Goal: Task Accomplishment & Management: Use online tool/utility

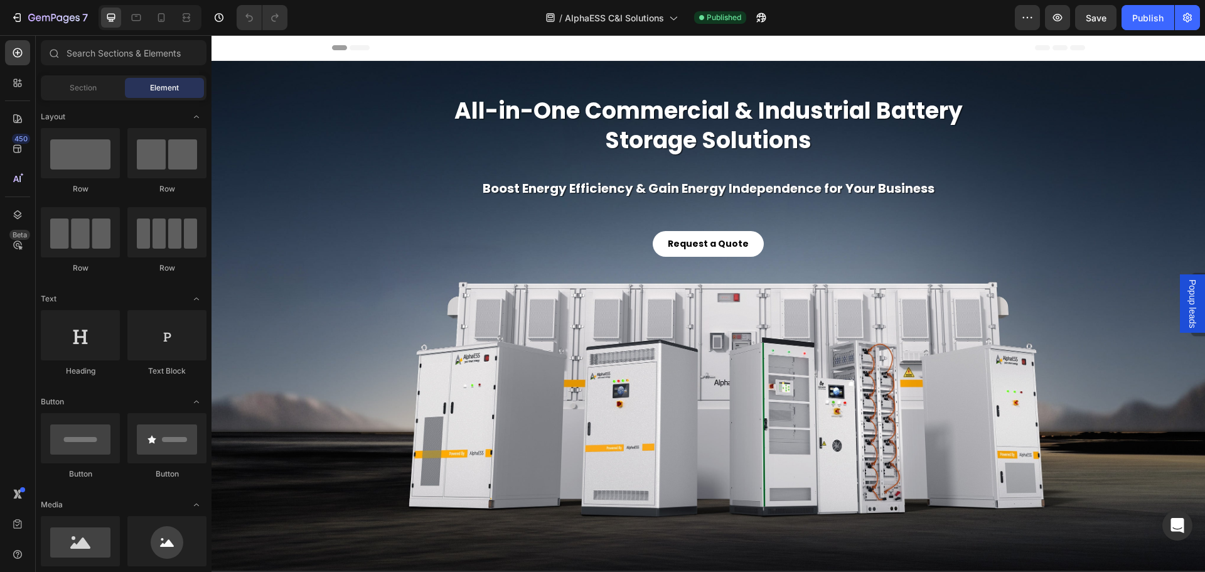
click at [1188, 289] on span "Popup leads" at bounding box center [1192, 303] width 13 height 49
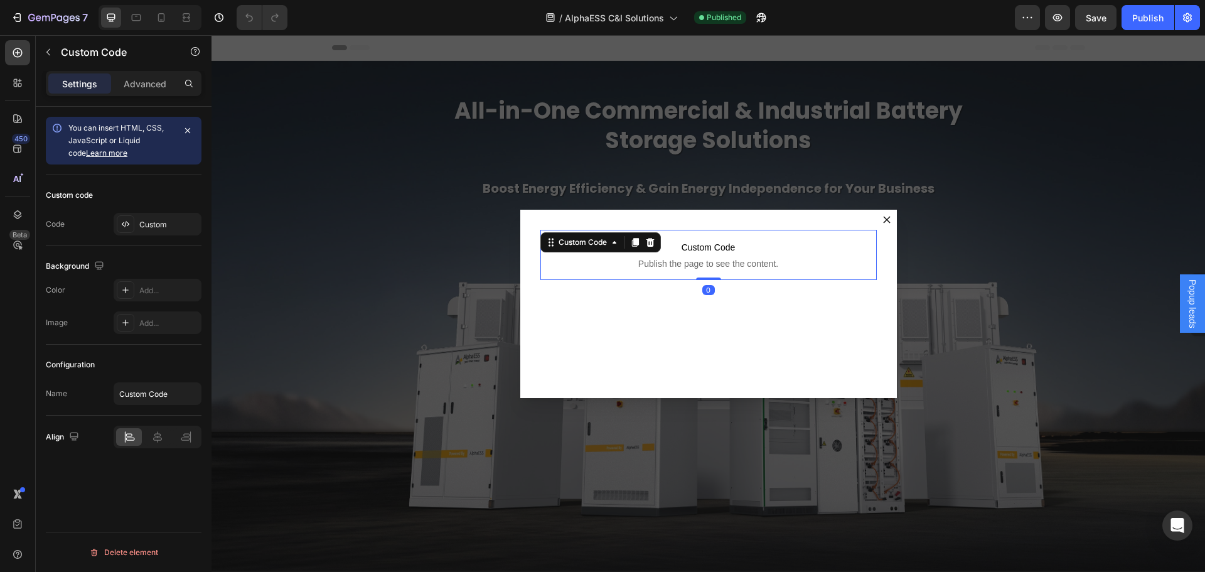
click at [778, 249] on span "Custom Code" at bounding box center [708, 247] width 336 height 15
click at [714, 246] on span "Custom Code" at bounding box center [708, 247] width 336 height 15
click at [161, 219] on div "Custom" at bounding box center [168, 224] width 59 height 11
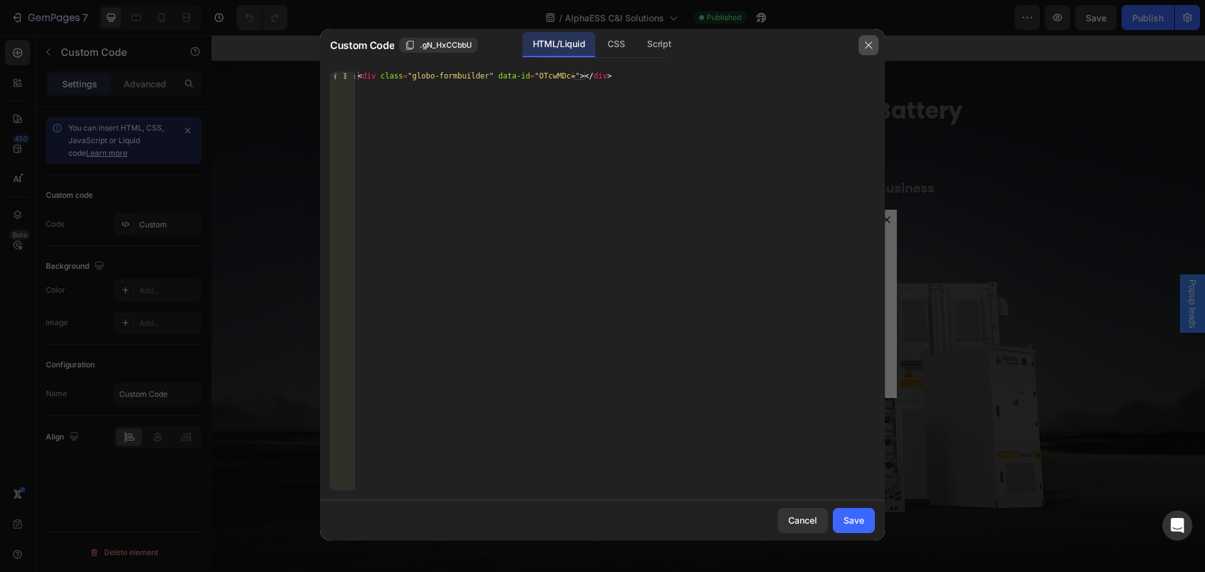
click at [871, 43] on icon "button" at bounding box center [869, 45] width 10 height 10
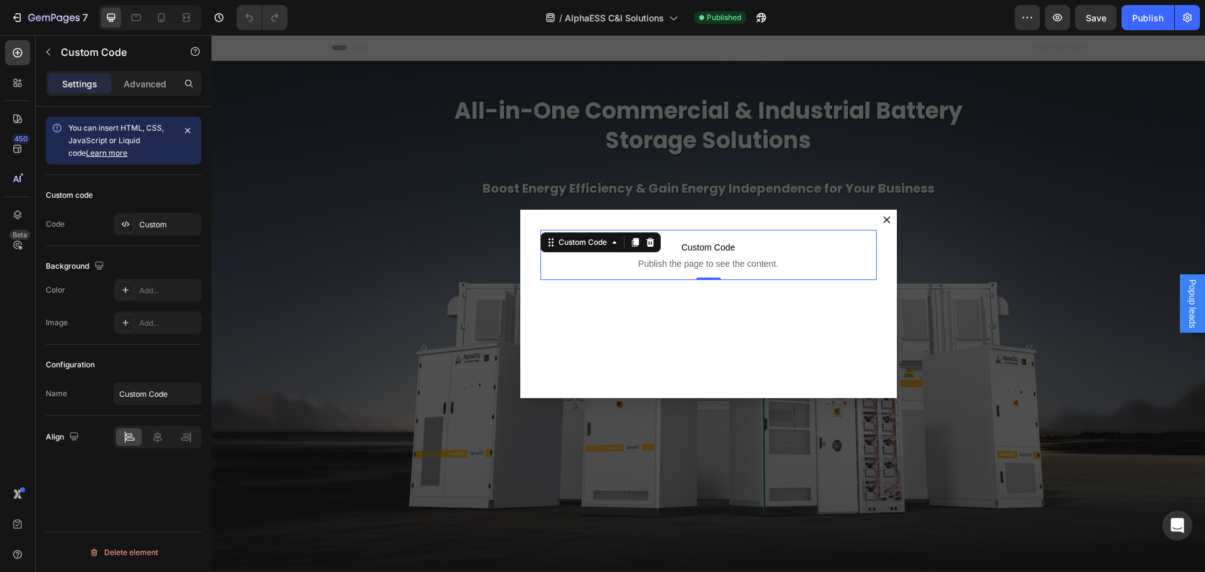
click at [766, 264] on span "Publish the page to see the content." at bounding box center [708, 263] width 336 height 13
click at [719, 260] on span "Publish the page to see the content." at bounding box center [708, 263] width 336 height 13
click at [154, 218] on div "Custom" at bounding box center [158, 224] width 88 height 23
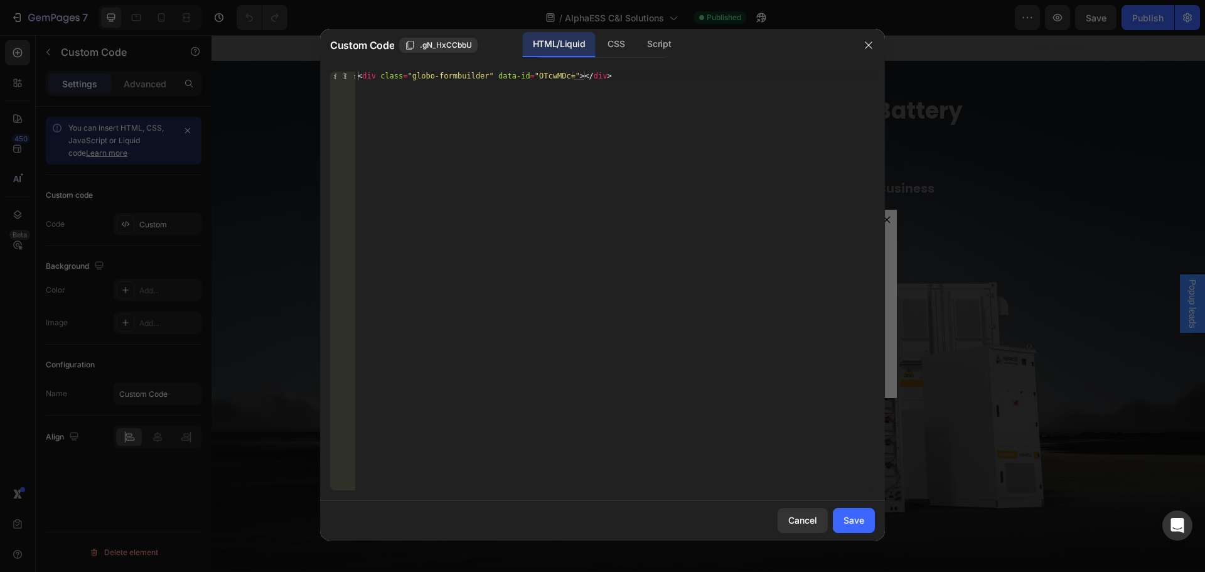
type textarea "<div class="globo-formbuilder" data-id="OTcwMDc="></div>"
click at [685, 82] on div "< div class = "globo-formbuilder" data-id = "OTcwMDc=" > </ div >" at bounding box center [615, 290] width 520 height 436
drag, startPoint x: 628, startPoint y: 70, endPoint x: 608, endPoint y: 75, distance: 20.7
click at [608, 75] on div "<div class="globo-formbuilder" data-id="OTcwMDc="></div> 1 < div class = "globo…" at bounding box center [602, 281] width 565 height 439
drag, startPoint x: 647, startPoint y: 87, endPoint x: 606, endPoint y: 87, distance: 40.8
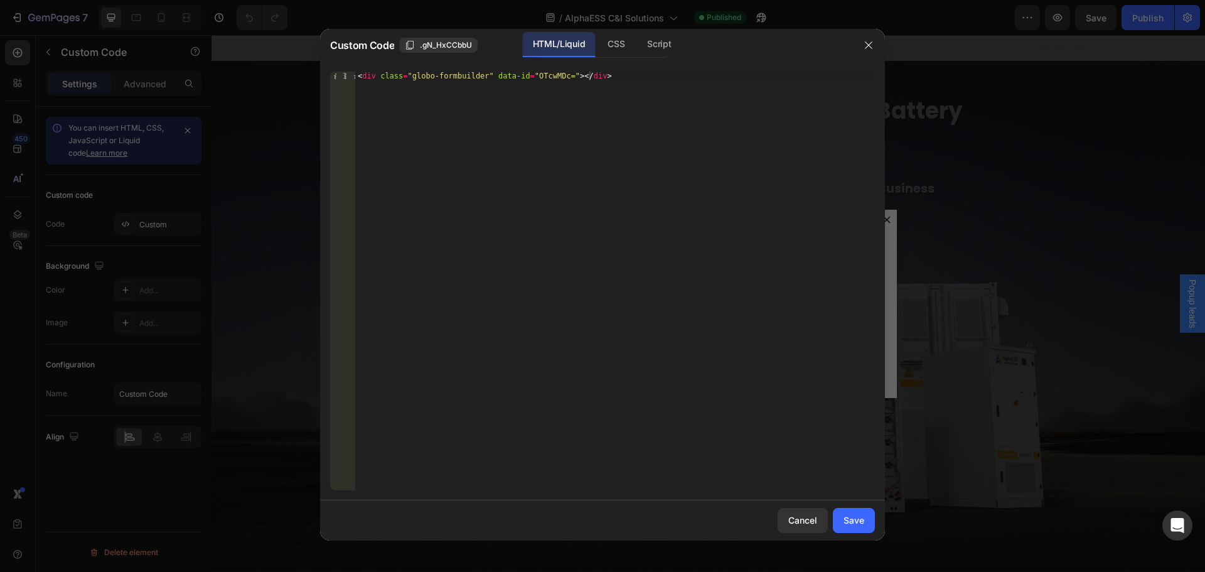
click at [647, 87] on div "< div class = "globo-formbuilder" data-id = "OTcwMDc=" > </ div >" at bounding box center [615, 290] width 520 height 436
drag, startPoint x: 638, startPoint y: 79, endPoint x: 292, endPoint y: 73, distance: 345.9
click at [292, 73] on div "Custom Code .gN_HxCCbbU HTML/Liquid CSS Script <div class="globo-formbuilder" d…" at bounding box center [602, 286] width 1205 height 572
click at [650, 107] on div "< div class = "globo-formbuilder" data-id = "OTcwMDc=" > </ div >" at bounding box center [615, 281] width 520 height 419
click at [490, 75] on div "< div class = "globo-formbuilder" data-id = "OTcwMDc=" > </ div >" at bounding box center [615, 290] width 520 height 436
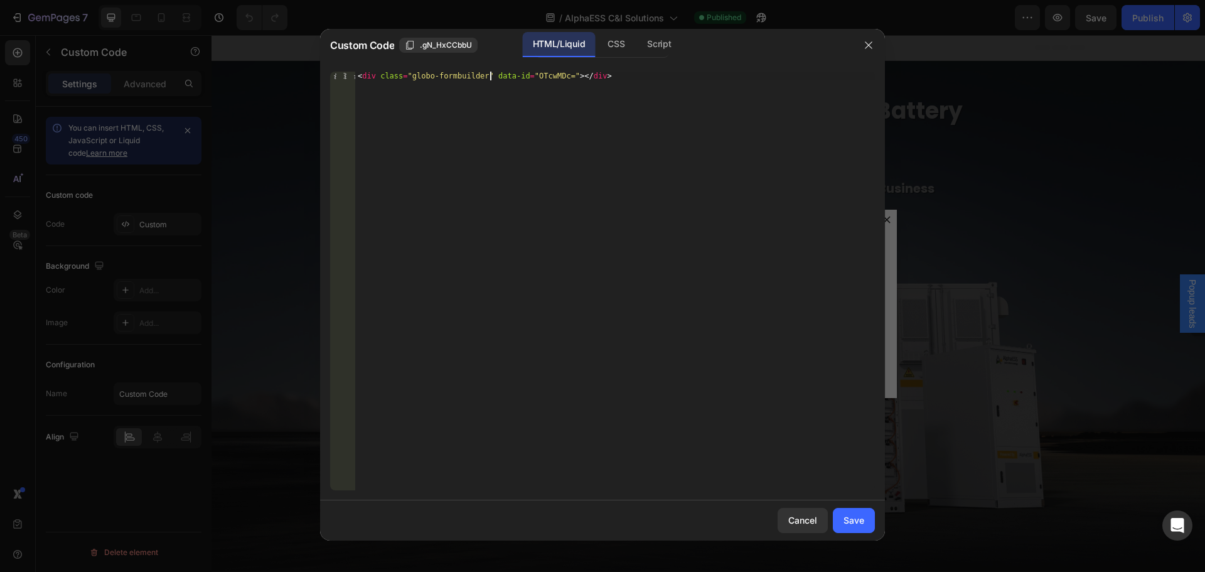
click at [490, 75] on div "< div class = "globo-formbuilder" data-id = "OTcwMDc=" > </ div >" at bounding box center [615, 290] width 520 height 436
click at [870, 44] on icon "button" at bounding box center [869, 45] width 10 height 10
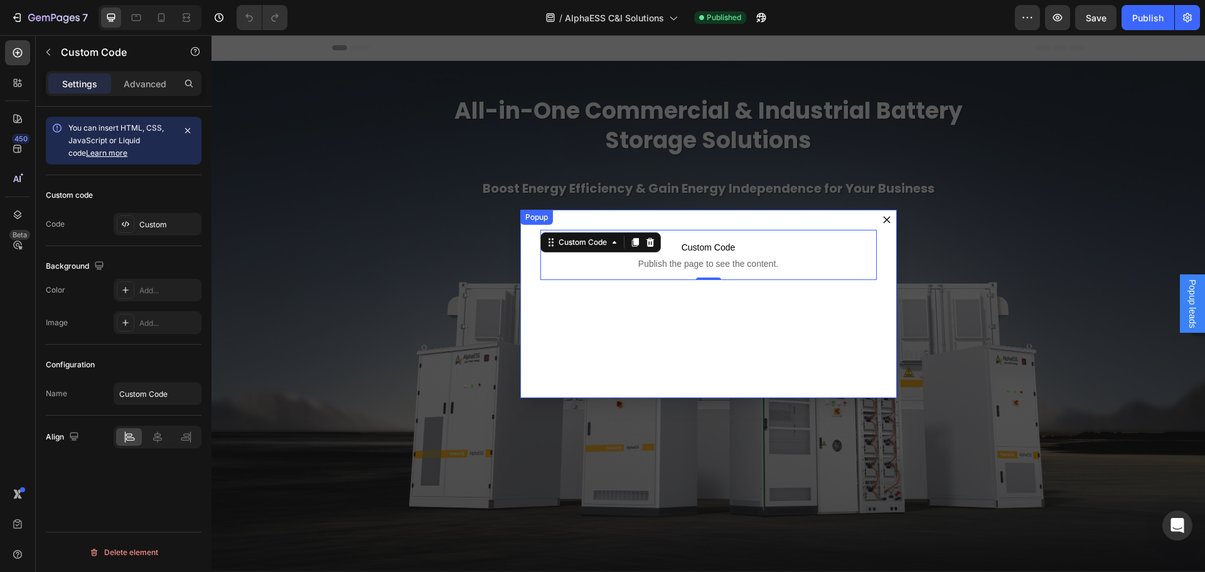
click at [883, 222] on icon "Dialog content" at bounding box center [887, 220] width 8 height 8
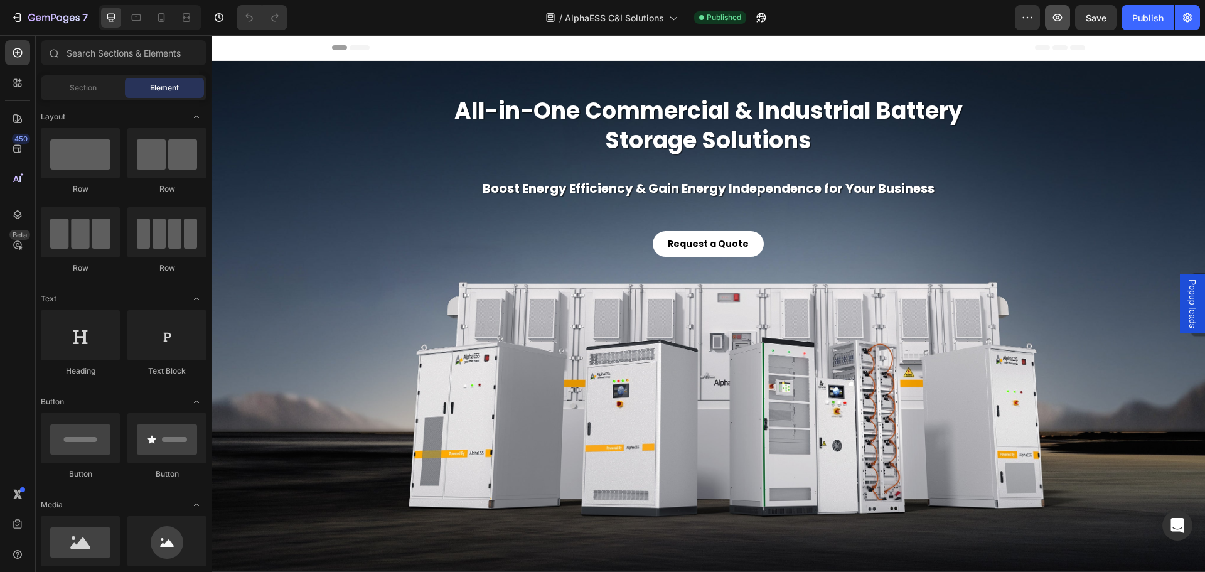
click at [1067, 22] on button "button" at bounding box center [1057, 17] width 25 height 25
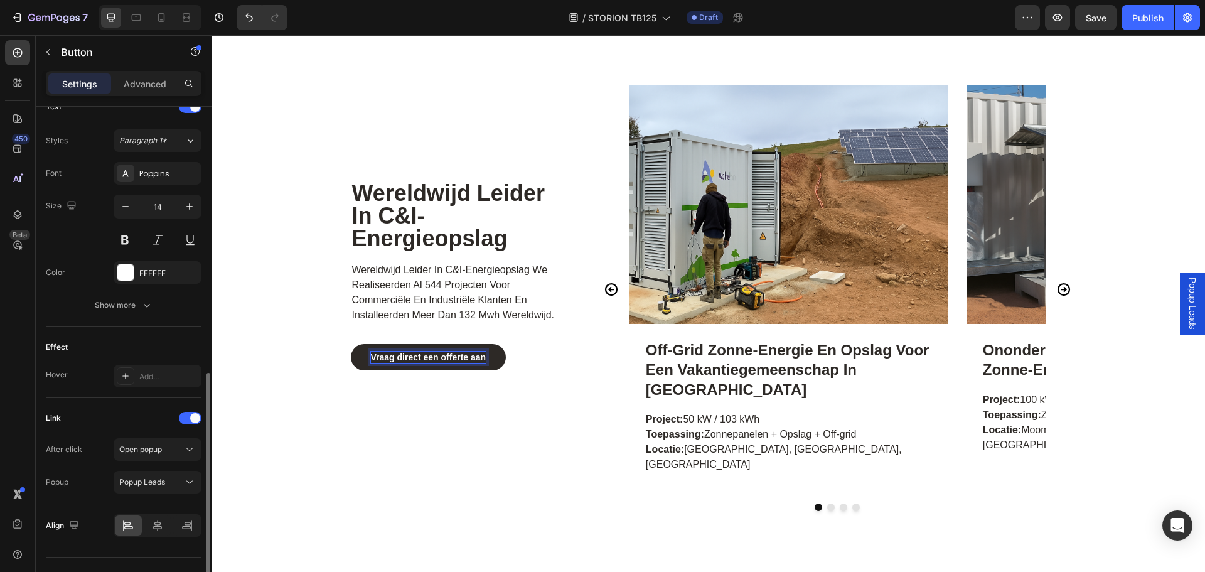
scroll to position [465, 0]
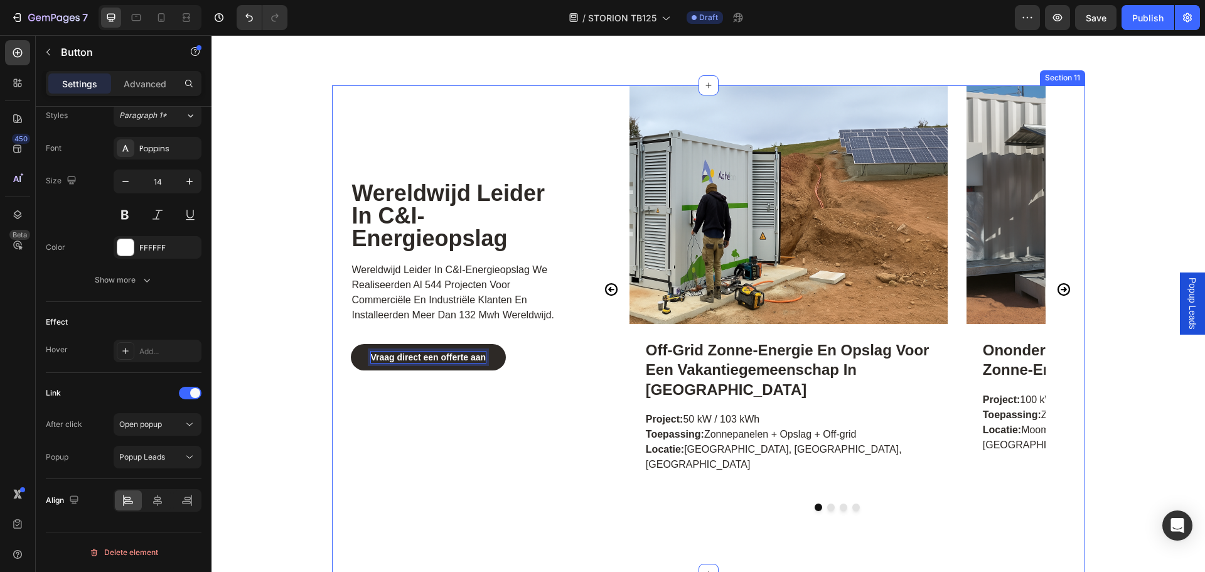
click at [501, 465] on div "wereldwijd leider in c&i-energieopslag Heading wereldwijd leider in c&i-energie…" at bounding box center [460, 298] width 238 height 426
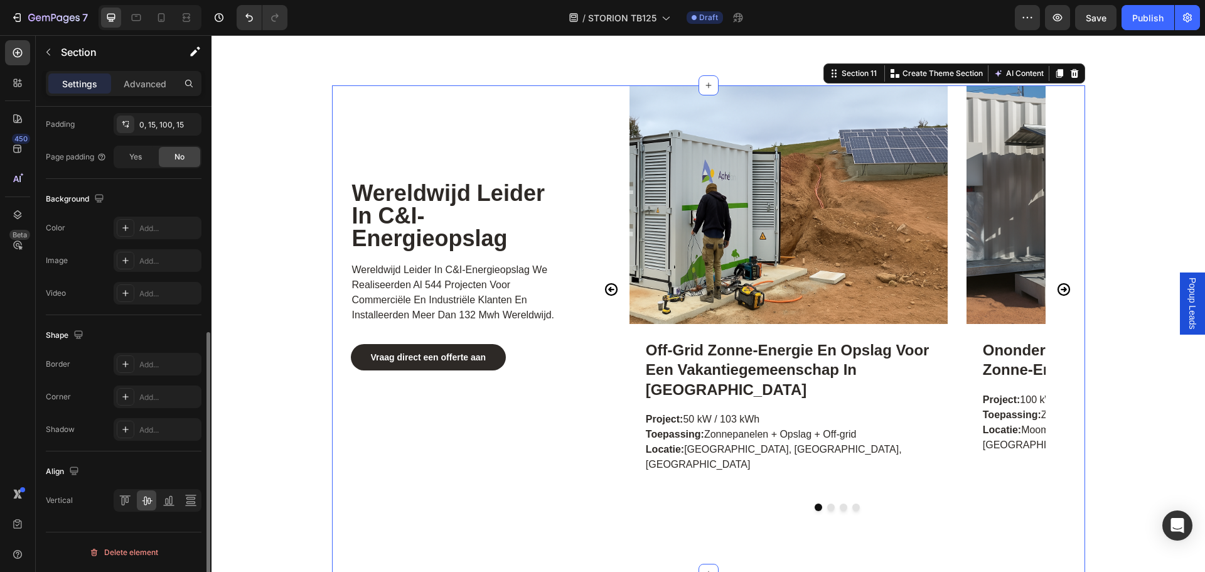
scroll to position [0, 0]
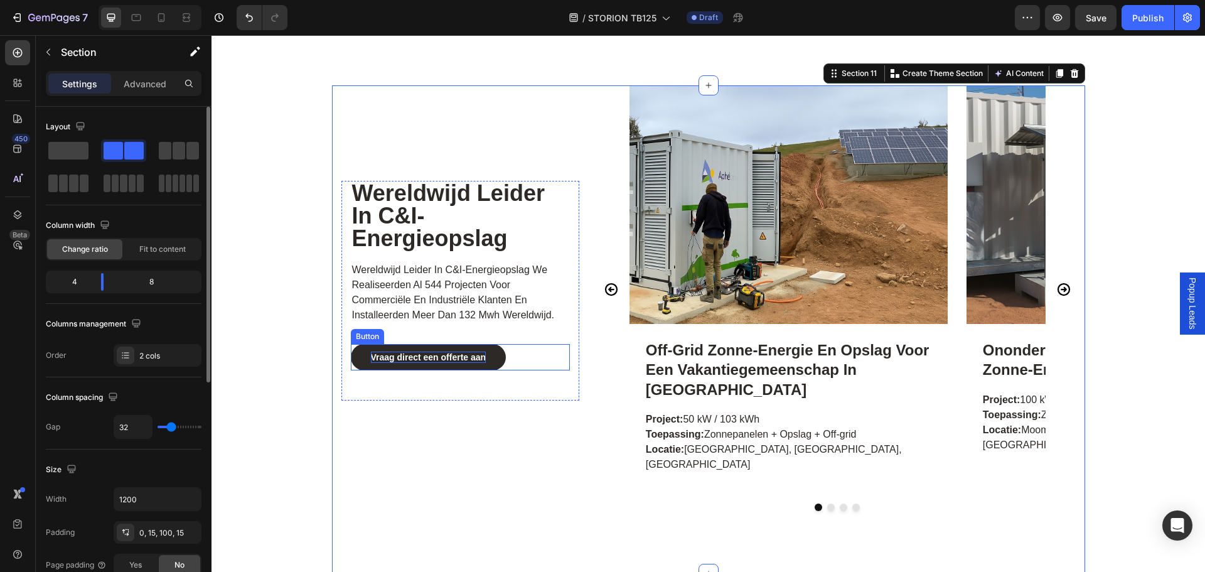
click at [456, 362] on strong "Vraag direct een offerte aan" at bounding box center [429, 357] width 116 height 10
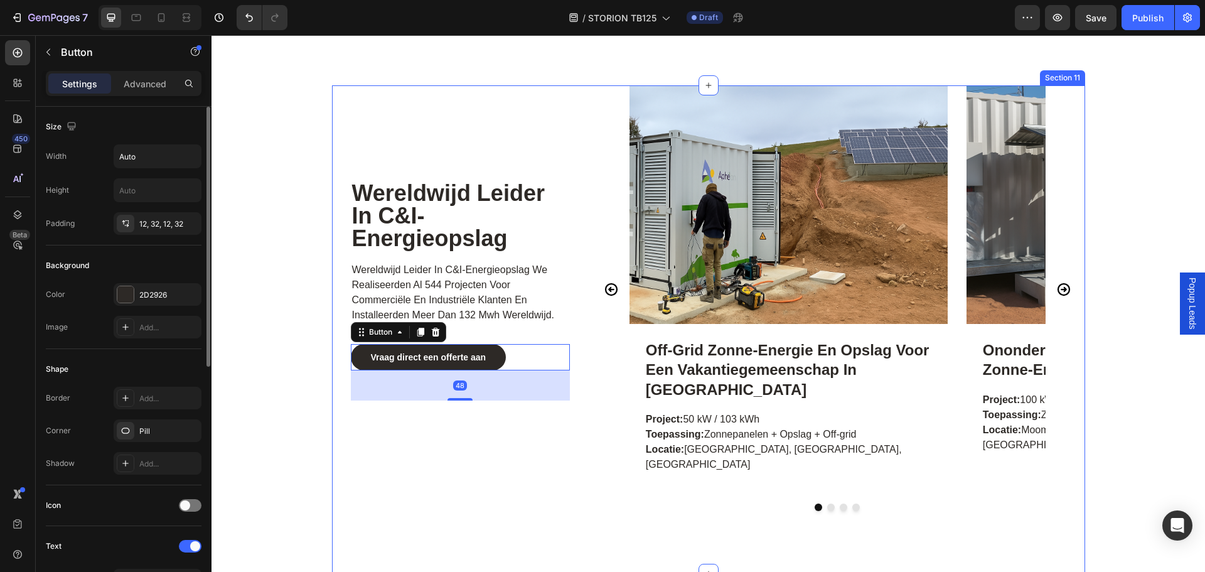
click at [518, 448] on div "wereldwijd leider in c&i-energieopslag Heading wereldwijd leider in c&i-energie…" at bounding box center [460, 298] width 238 height 426
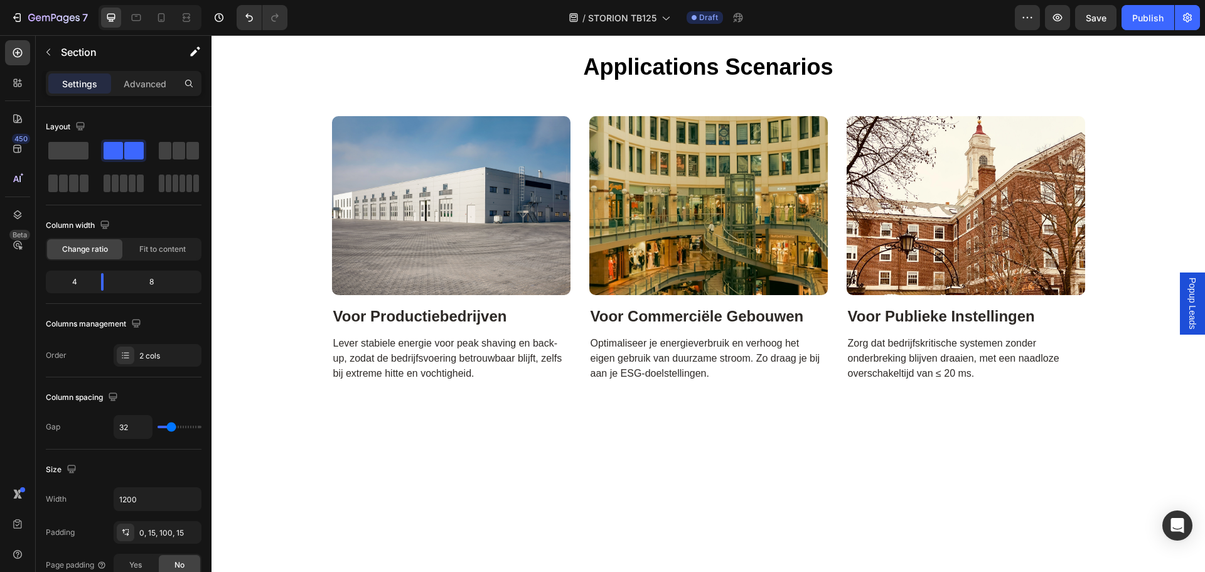
scroll to position [4778, 0]
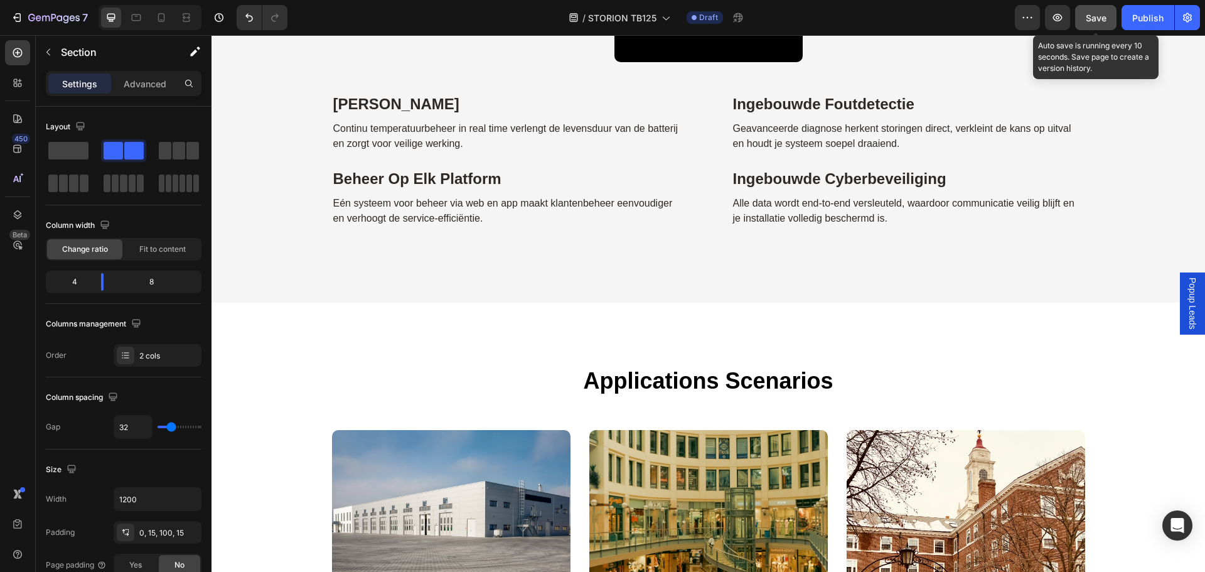
click at [1096, 16] on span "Save" at bounding box center [1096, 18] width 21 height 11
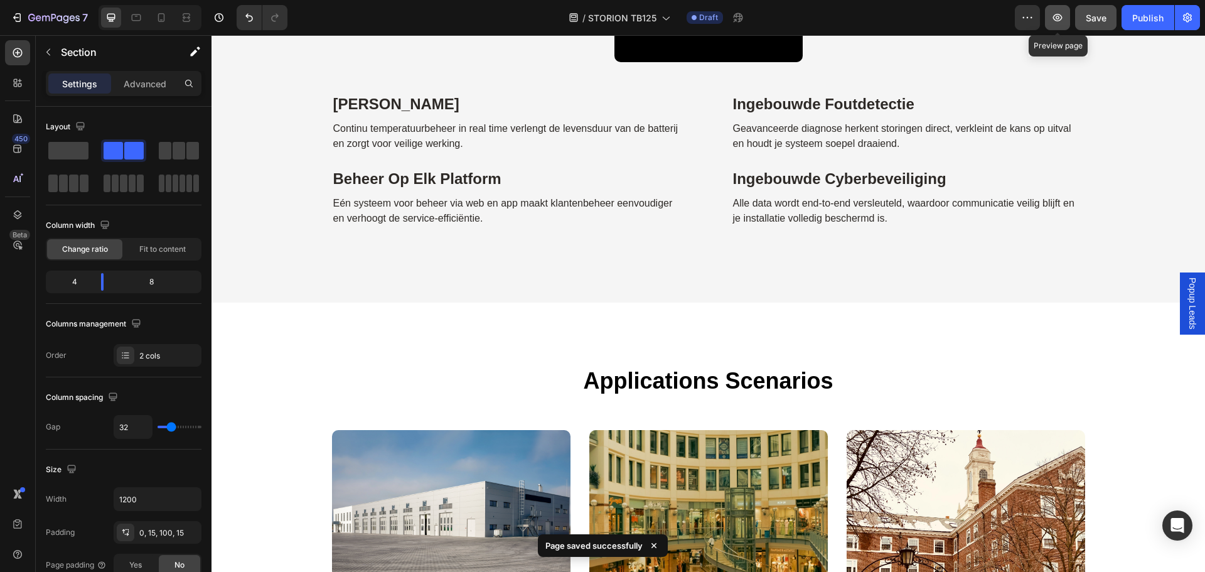
click at [1055, 19] on icon "button" at bounding box center [1057, 18] width 9 height 8
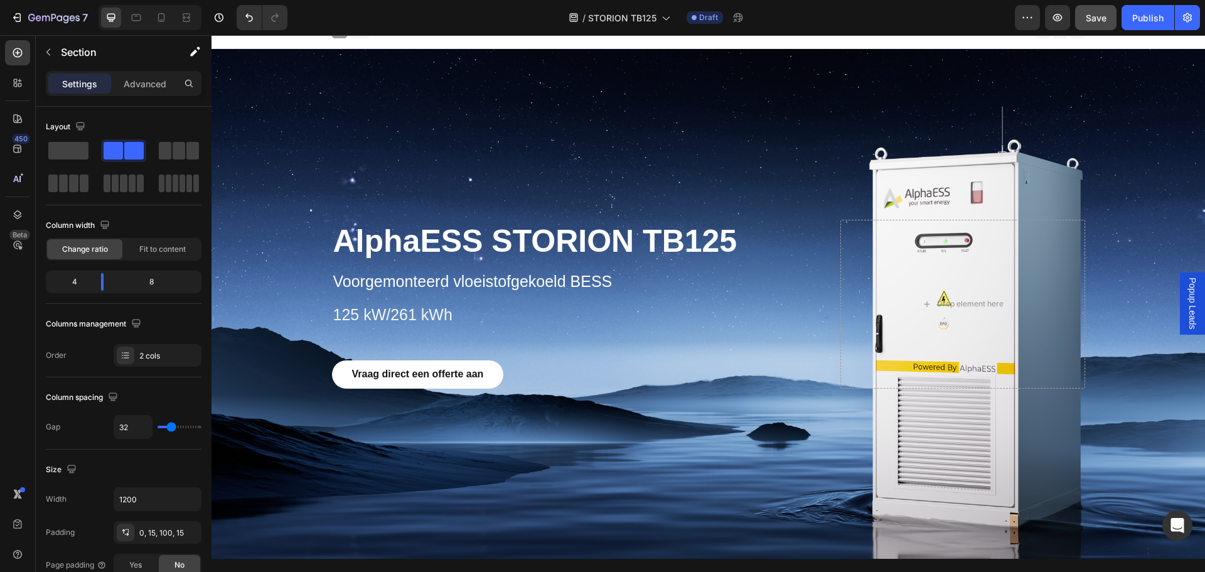
scroll to position [0, 0]
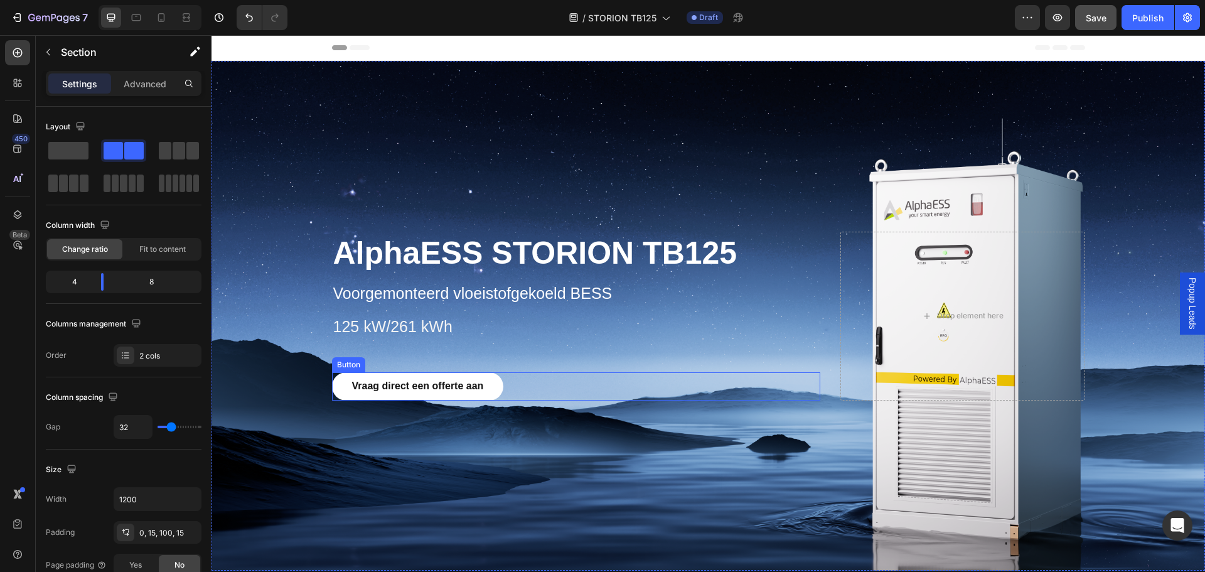
click at [504, 385] on link "Vraag direct een offerte aan" at bounding box center [418, 386] width 172 height 28
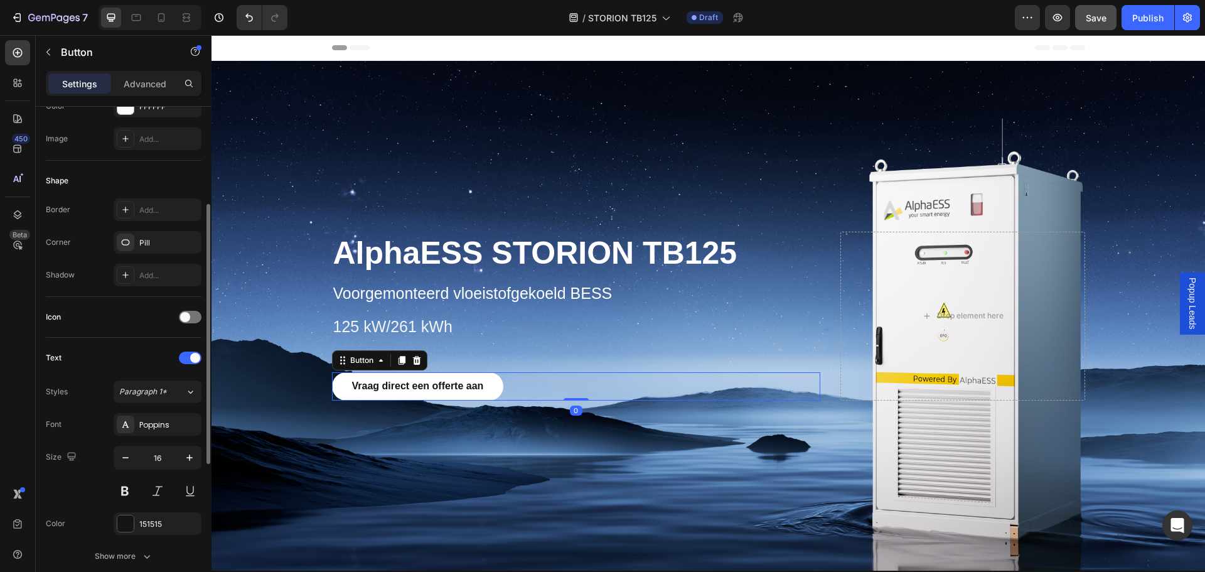
scroll to position [439, 0]
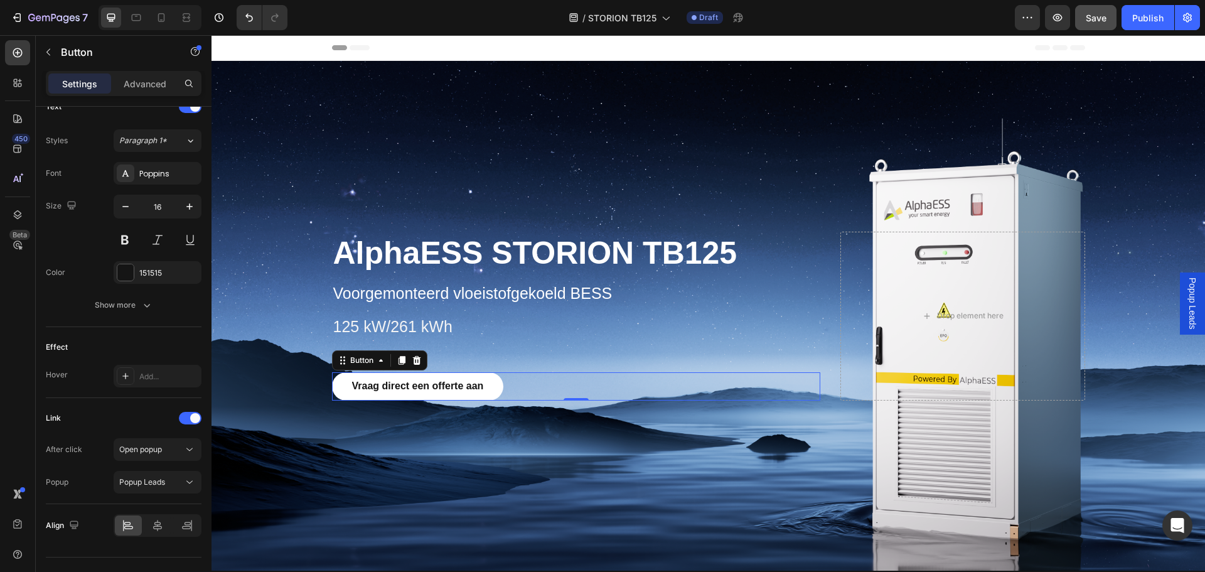
click at [431, 377] on link "Vraag direct een offerte aan" at bounding box center [418, 386] width 172 height 28
click at [431, 383] on strong "Vraag direct een offerte aan" at bounding box center [418, 385] width 132 height 11
click at [182, 482] on div "Popup Leads" at bounding box center [151, 481] width 64 height 11
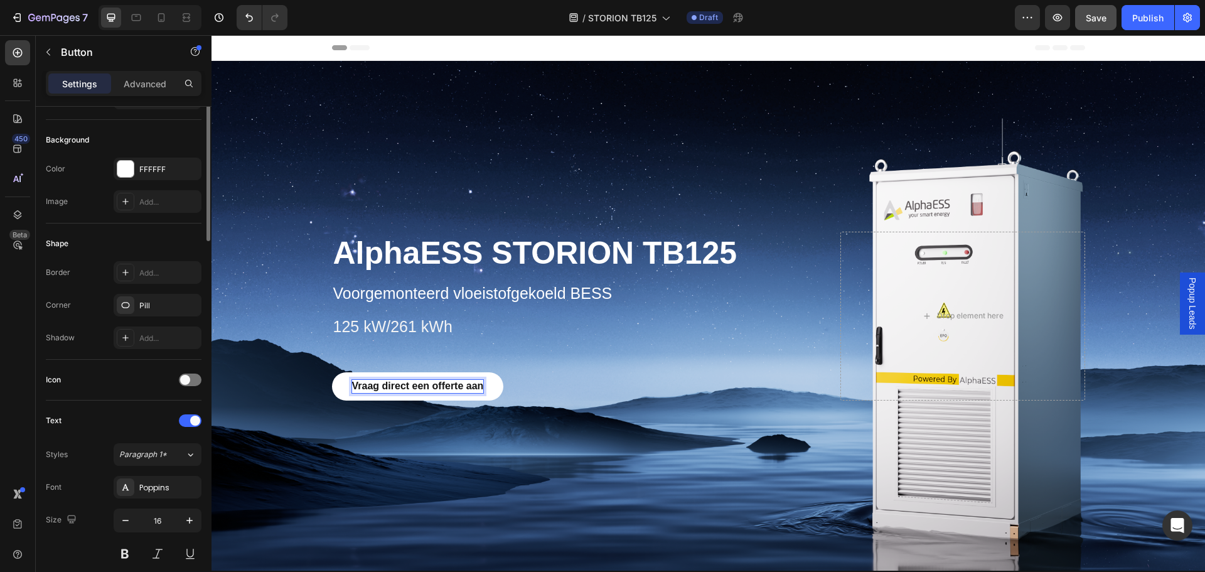
scroll to position [0, 0]
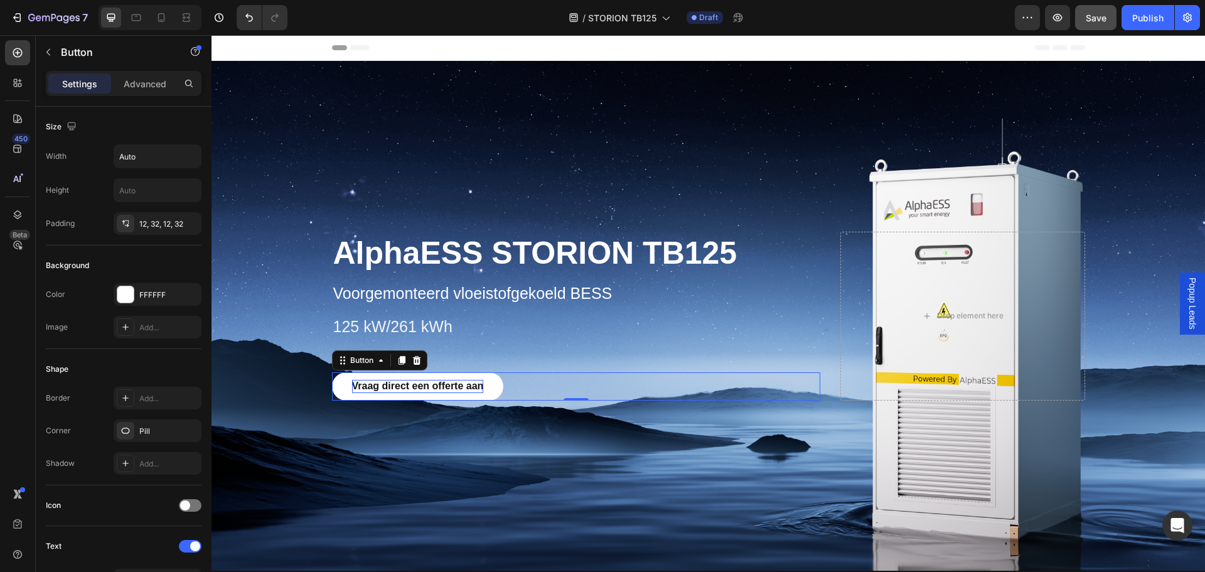
click at [1186, 301] on span "Popup Leads" at bounding box center [1192, 303] width 13 height 52
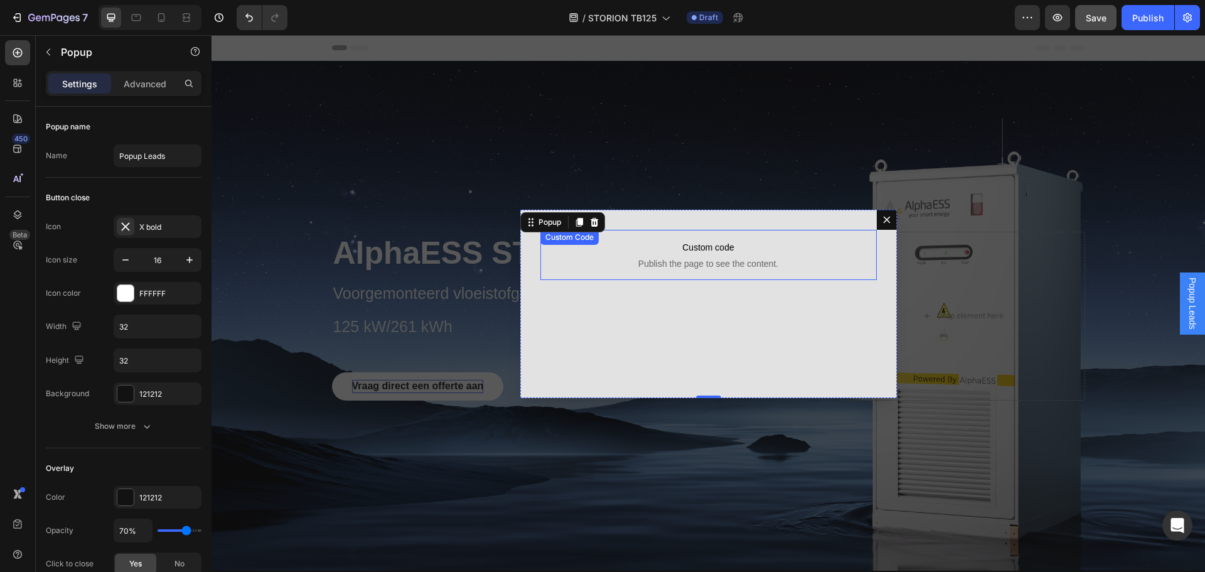
click at [701, 246] on span "Custom code" at bounding box center [708, 247] width 336 height 15
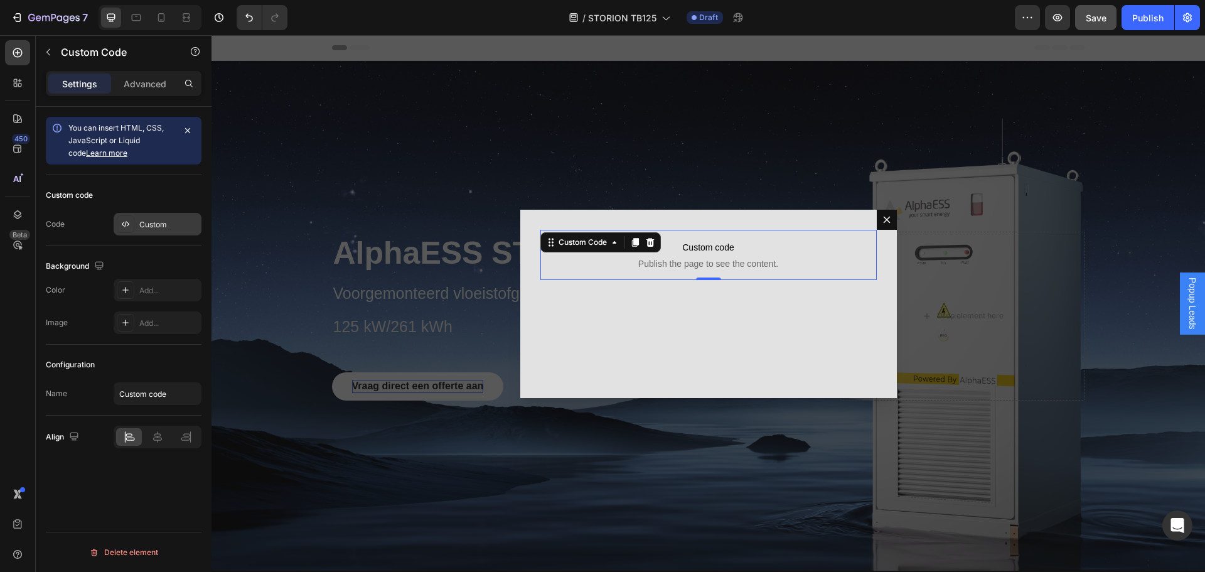
click at [169, 226] on div "Custom" at bounding box center [168, 224] width 59 height 11
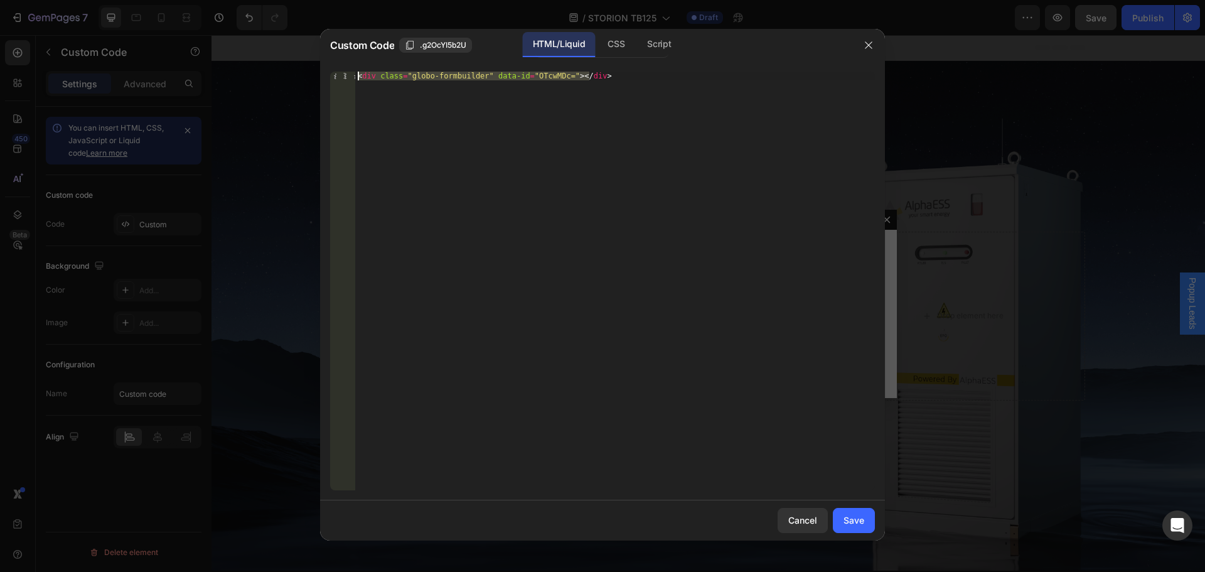
drag, startPoint x: 611, startPoint y: 73, endPoint x: 304, endPoint y: 36, distance: 309.2
click at [304, 36] on div "Custom Code .g2OcYI5b2U HTML/Liquid CSS Script <div class="globo-formbuilder" d…" at bounding box center [602, 286] width 1205 height 572
click at [488, 68] on div "<div class="globo-formbuilder" data-id="OTcwMDc="></div> 1 < div class = "globo…" at bounding box center [602, 281] width 565 height 439
click at [486, 75] on div "< div class = "globo-formbuilder" data-id = "OTcwMDc=" > </ div >" at bounding box center [615, 281] width 520 height 419
click at [486, 75] on div "< div class = "globo-formbuilder" data-id = "OTcwMDc=" > </ div >" at bounding box center [615, 290] width 520 height 436
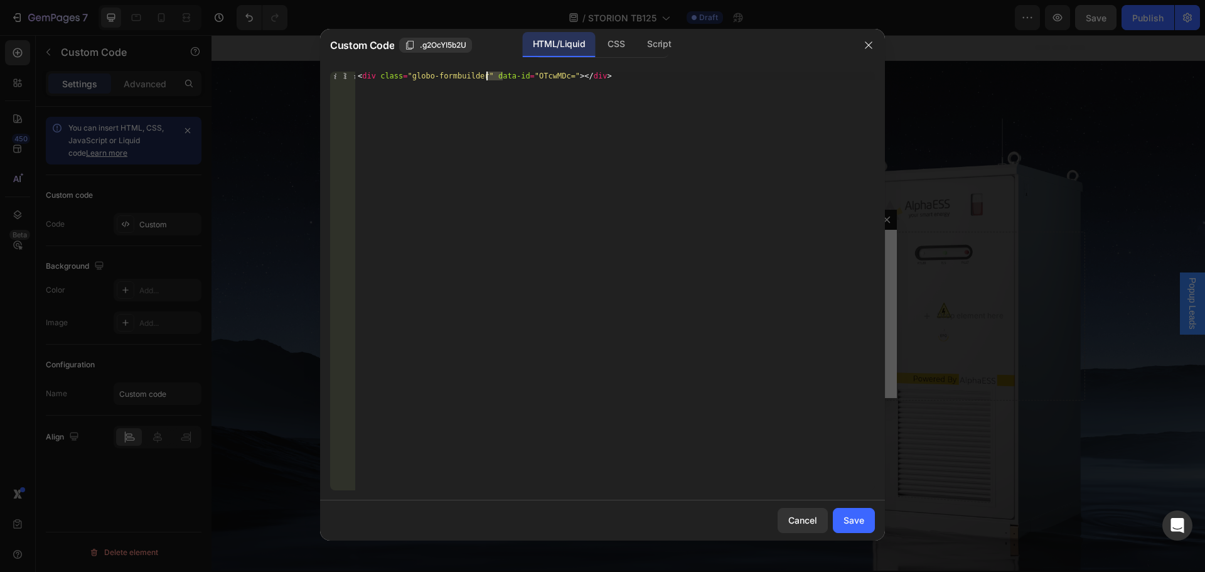
click at [486, 75] on div "< div class = "globo-formbuilder" data-id = "OTcwMDc=" > </ div >" at bounding box center [615, 290] width 520 height 436
paste textarea "k4Nzk"
type textarea "<div class="globo-formbuilder" data-id="OTk4Nzk="></div>"
click at [861, 522] on div "Save" at bounding box center [854, 519] width 21 height 13
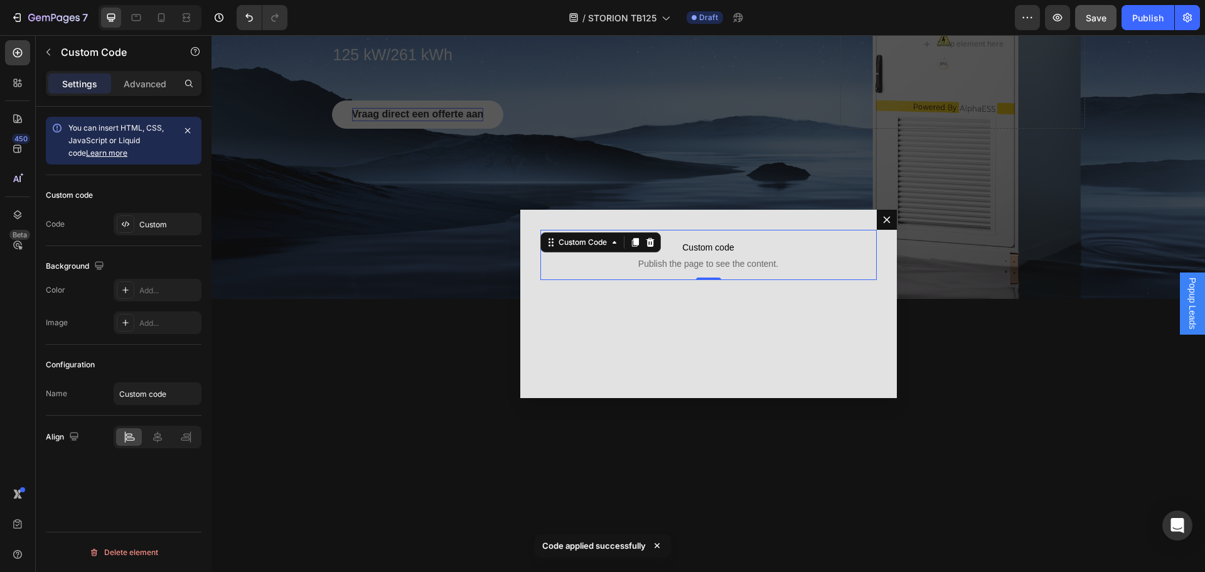
scroll to position [314, 0]
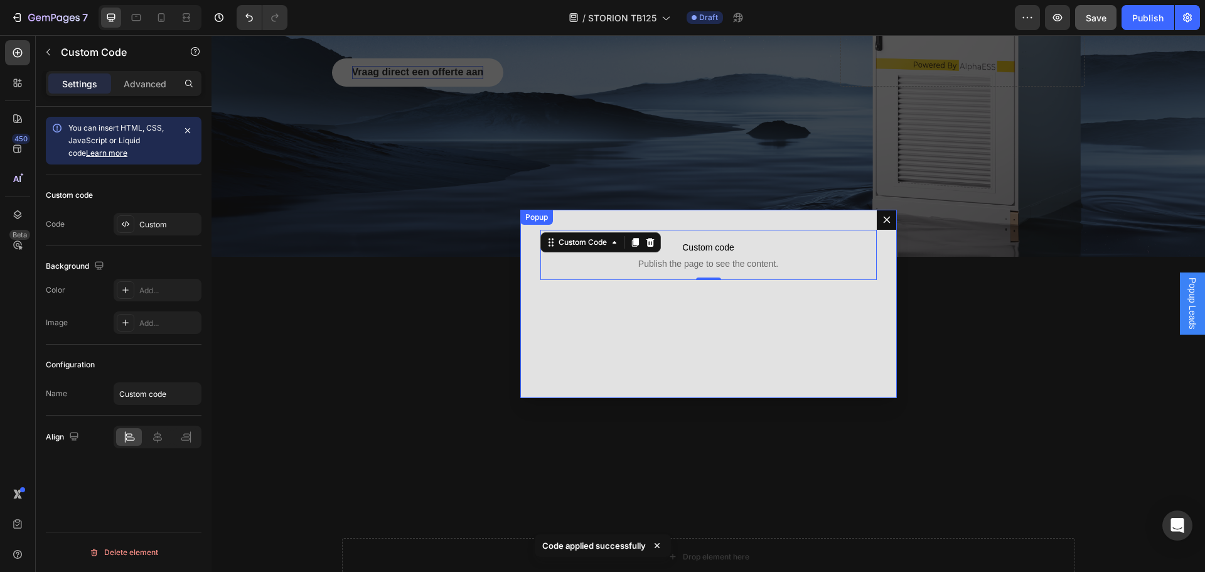
click at [890, 222] on button "Dialog content" at bounding box center [887, 220] width 20 height 20
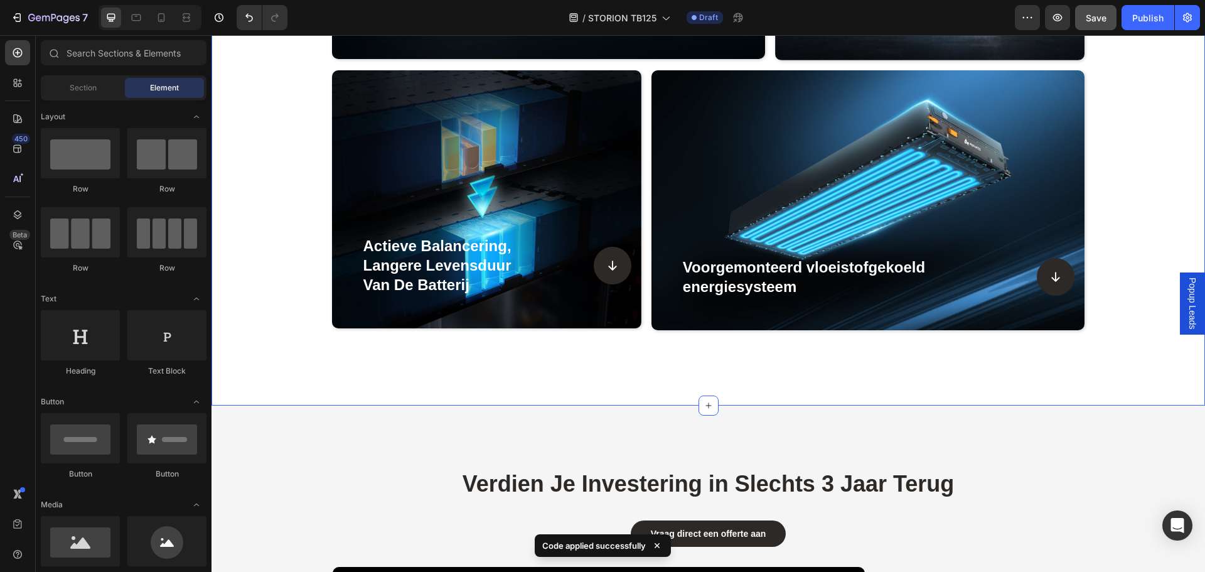
scroll to position [1758, 0]
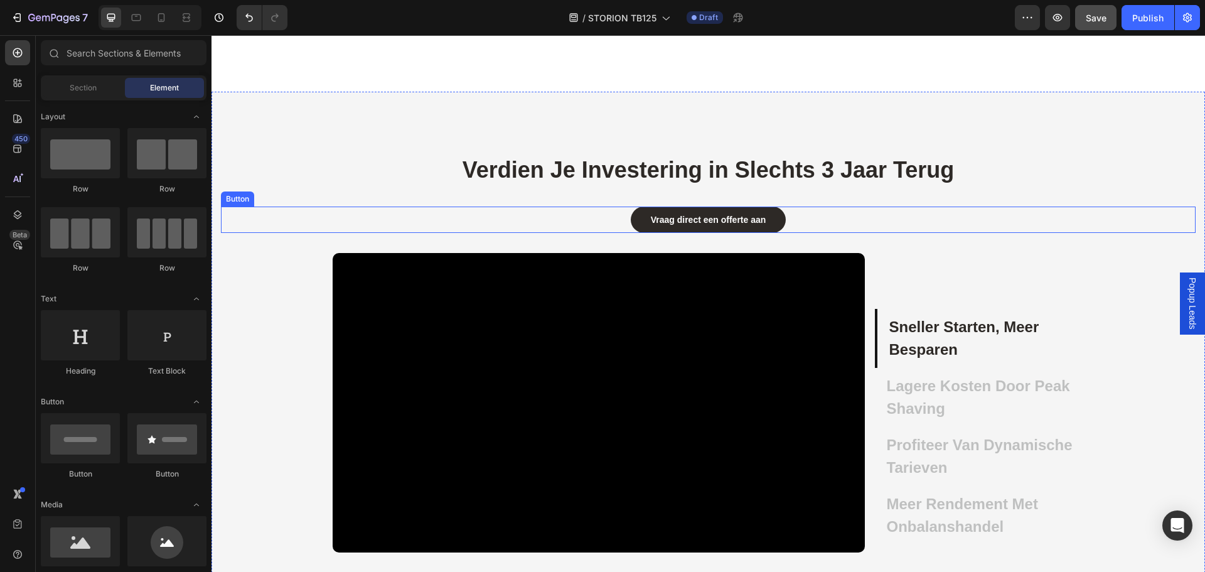
click at [796, 218] on div "Vraag direct een offerte aan Button" at bounding box center [708, 220] width 975 height 26
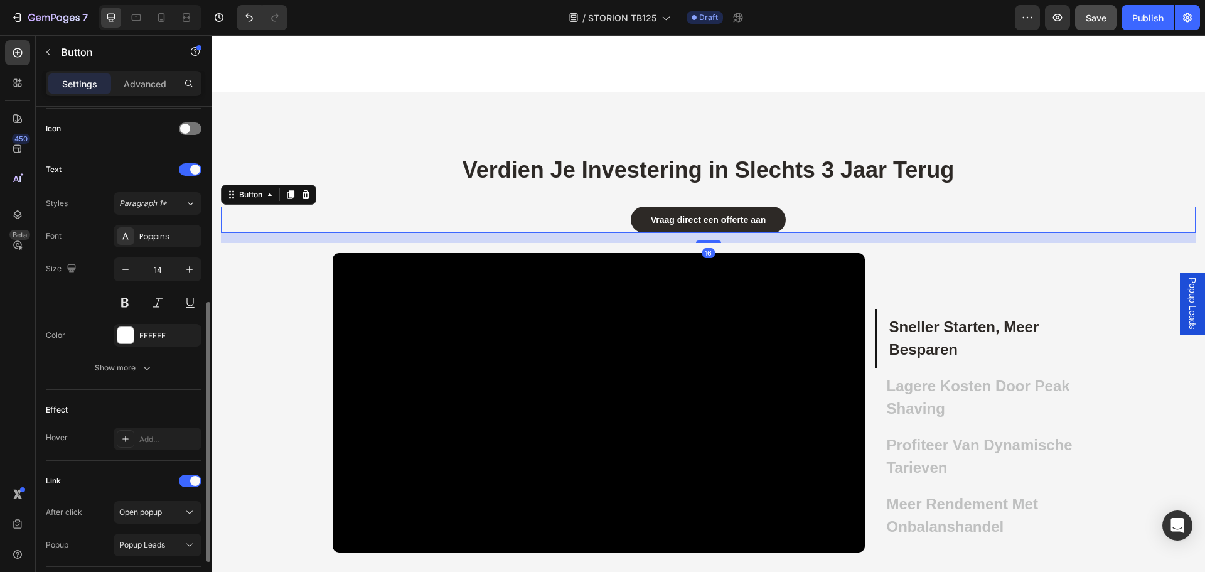
scroll to position [465, 0]
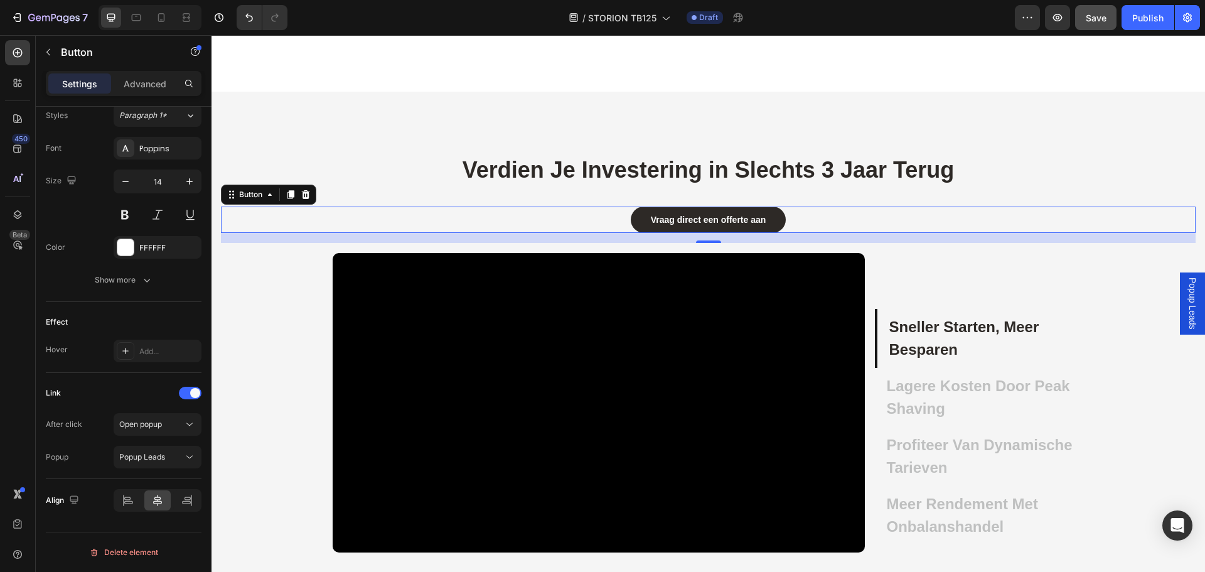
click at [1186, 308] on span "Popup Leads" at bounding box center [1192, 303] width 13 height 52
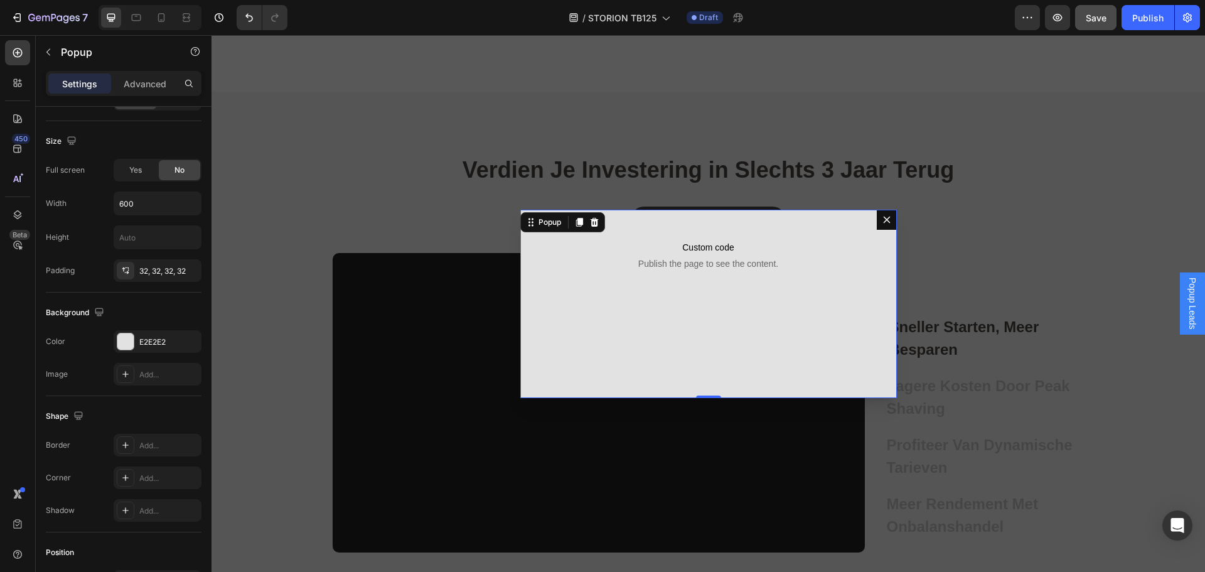
scroll to position [0, 0]
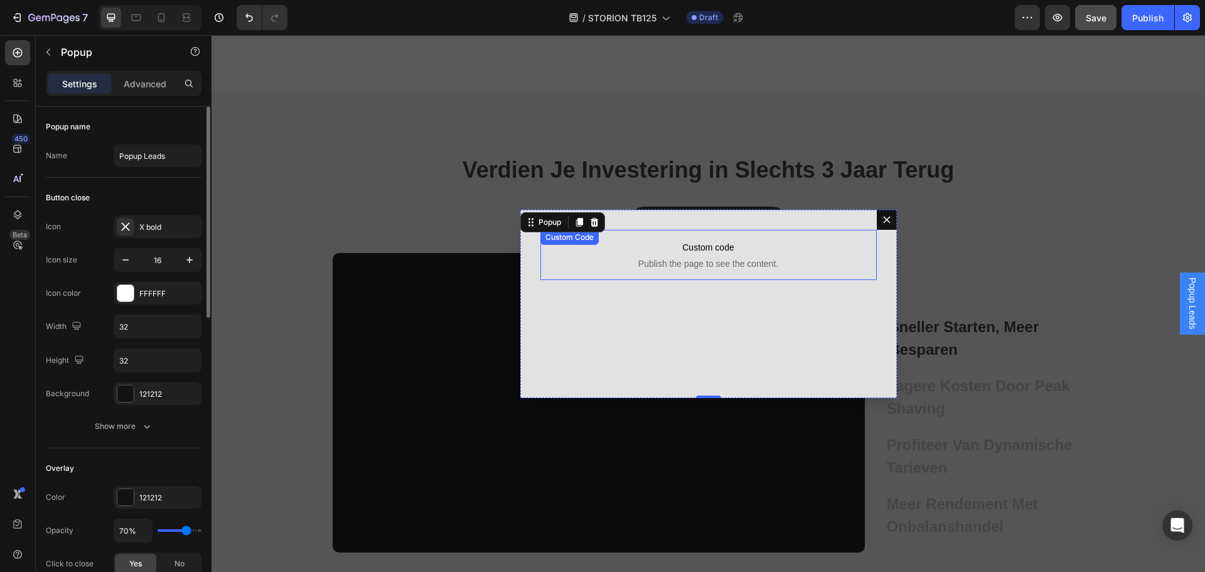
click at [724, 249] on span "Custom code" at bounding box center [708, 247] width 336 height 15
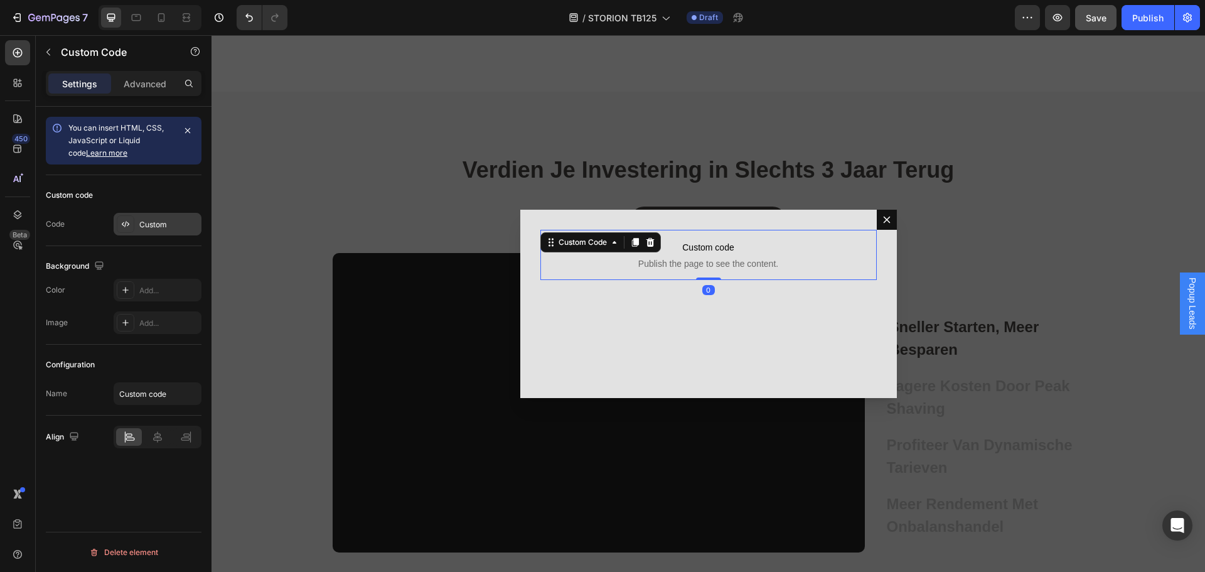
click at [149, 221] on div "Custom" at bounding box center [168, 224] width 59 height 11
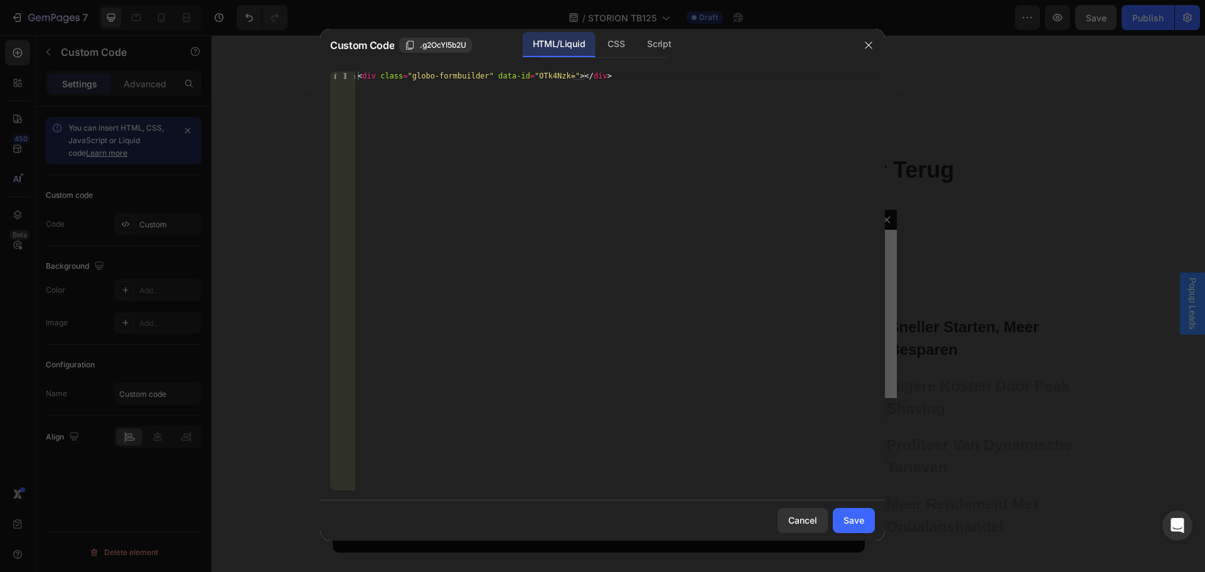
type textarea "<div class="globo-formbuilder" data-id="OTk4Nzk="></div>"
click at [678, 88] on div "< div class = "globo-formbuilder" data-id = "OTk4Nzk=" > </ div >" at bounding box center [615, 290] width 520 height 436
drag, startPoint x: 648, startPoint y: 80, endPoint x: 325, endPoint y: 67, distance: 323.6
click at [325, 67] on div "<div class="globo-formbuilder" data-id="OTk4Nzk="></div> 1 < div class = "globo…" at bounding box center [602, 281] width 565 height 439
click at [736, 212] on div "< div class = "globo-formbuilder" data-id = "OTk4Nzk=" > </ div >" at bounding box center [615, 290] width 520 height 436
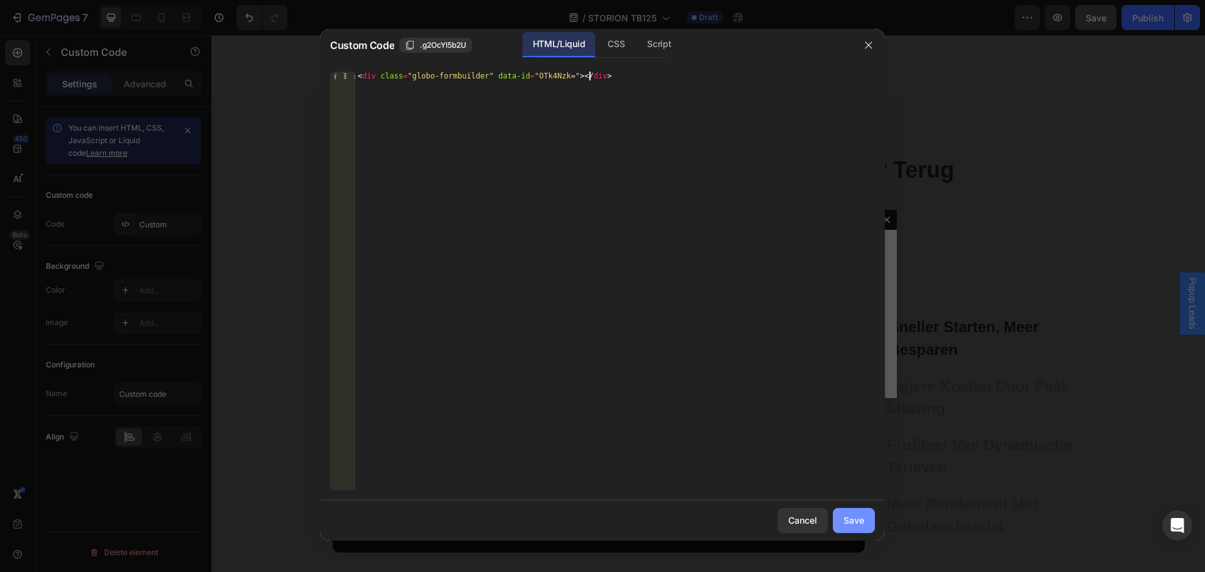
click at [855, 529] on button "Save" at bounding box center [854, 520] width 42 height 25
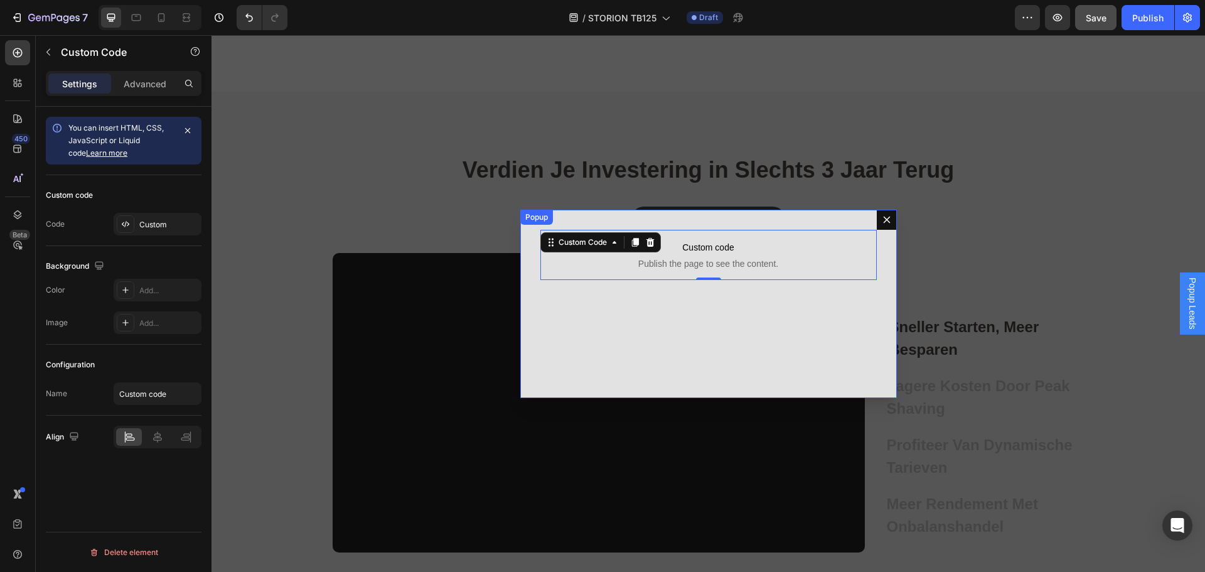
click at [888, 216] on button "Dialog content" at bounding box center [887, 220] width 20 height 20
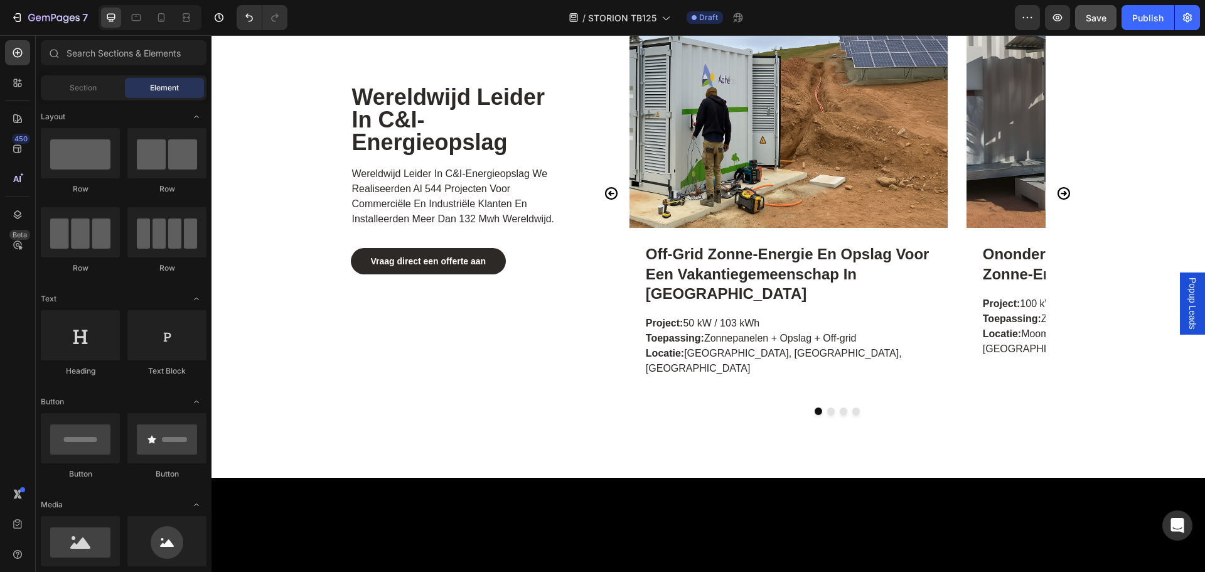
scroll to position [5148, 0]
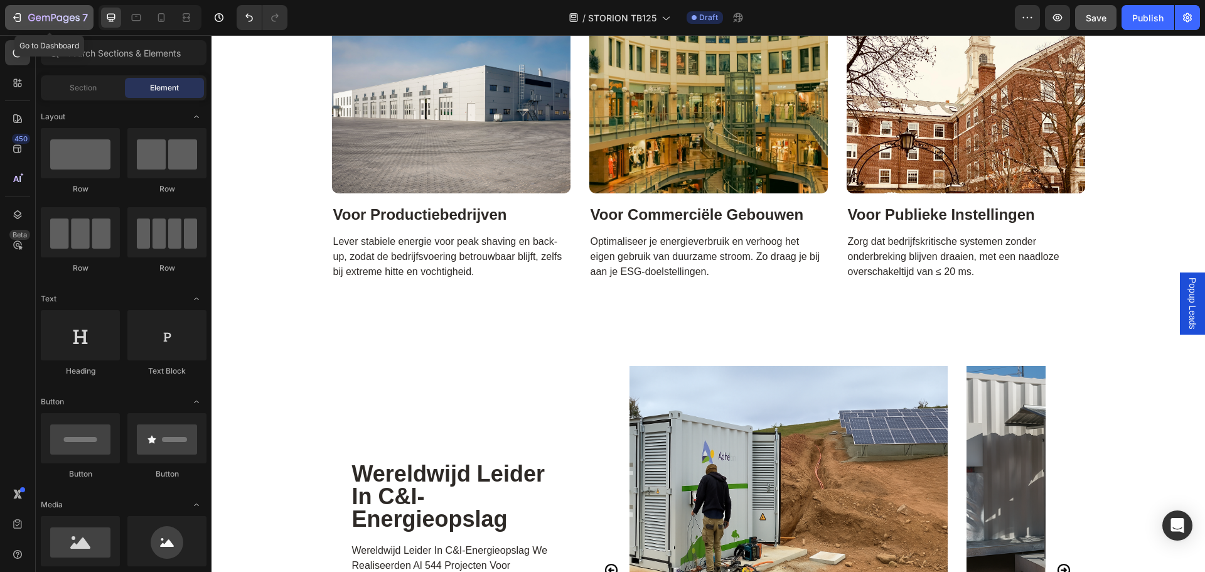
click at [18, 15] on icon "button" at bounding box center [17, 17] width 13 height 13
